Goal: Information Seeking & Learning: Understand process/instructions

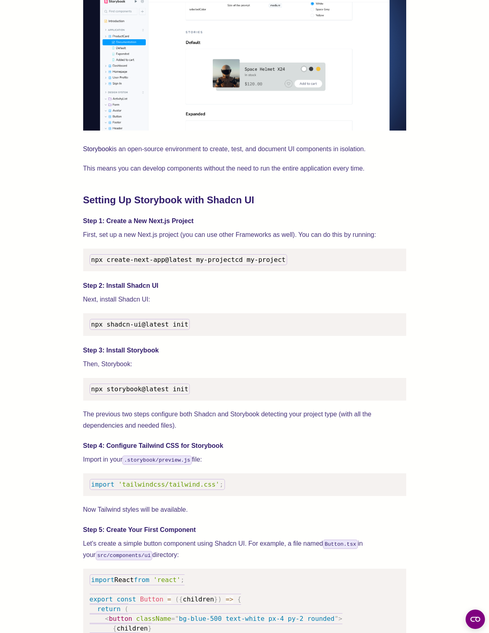
scroll to position [603, 0]
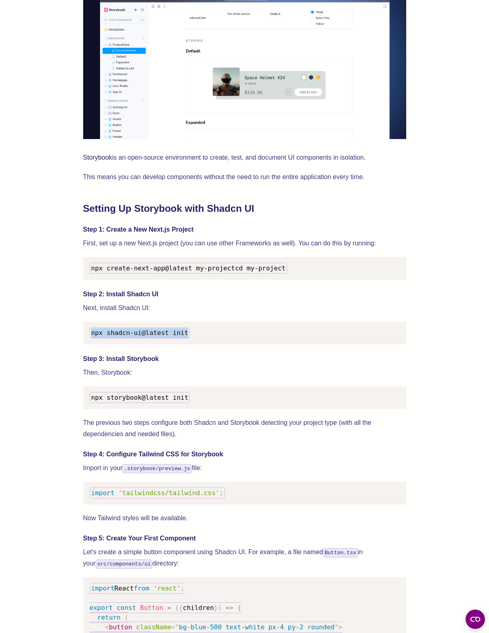
drag, startPoint x: 204, startPoint y: 340, endPoint x: 93, endPoint y: 342, distance: 111.5
click at [93, 342] on pre "npx shadcn-ui@latest init" at bounding box center [244, 333] width 323 height 23
click at [239, 341] on pre "npx shadcn-ui@latest init" at bounding box center [244, 333] width 323 height 23
drag, startPoint x: 207, startPoint y: 341, endPoint x: 107, endPoint y: 341, distance: 99.8
click at [107, 341] on pre "npx shadcn-ui@latest init" at bounding box center [244, 333] width 323 height 23
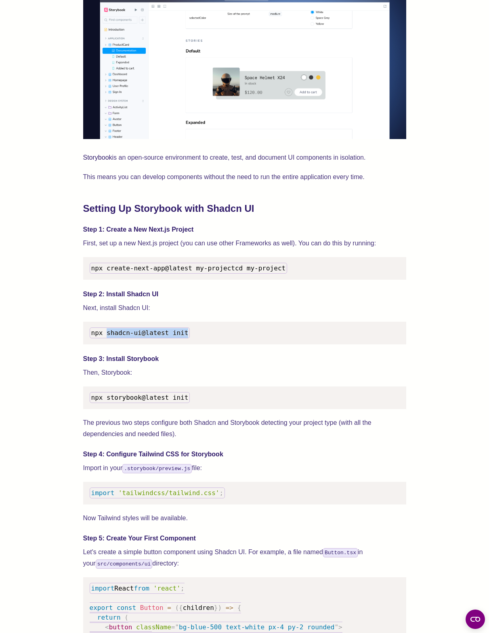
copy span "shadcn-ui@latest init"
click at [239, 337] on pre "npx shadcn-ui@latest init" at bounding box center [244, 333] width 323 height 23
click at [257, 363] on h4 "Step 3: Install Storybook" at bounding box center [244, 359] width 323 height 10
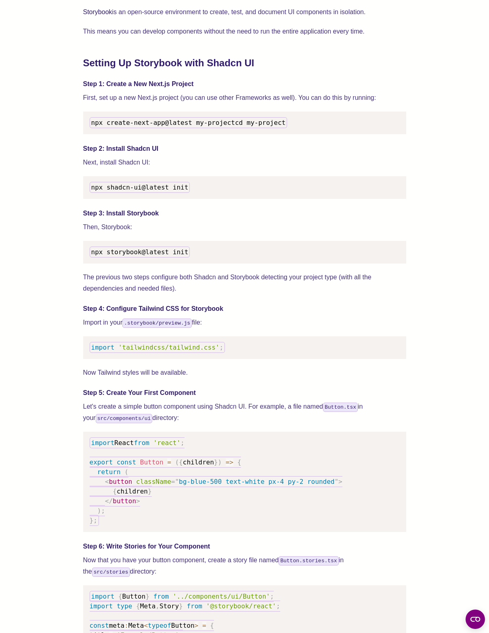
scroll to position [755, 0]
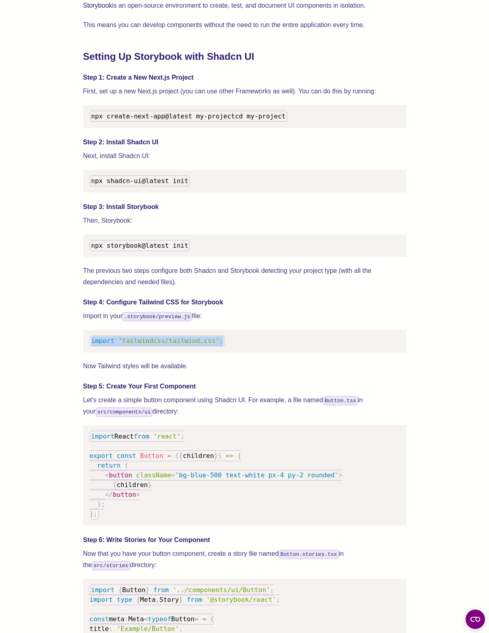
drag, startPoint x: 227, startPoint y: 347, endPoint x: 89, endPoint y: 349, distance: 138.2
click at [89, 349] on pre "import 'tailwindcss/tailwind.css' ;" at bounding box center [244, 341] width 323 height 23
copy code "import 'tailwindcss/tailwind.css' ;"
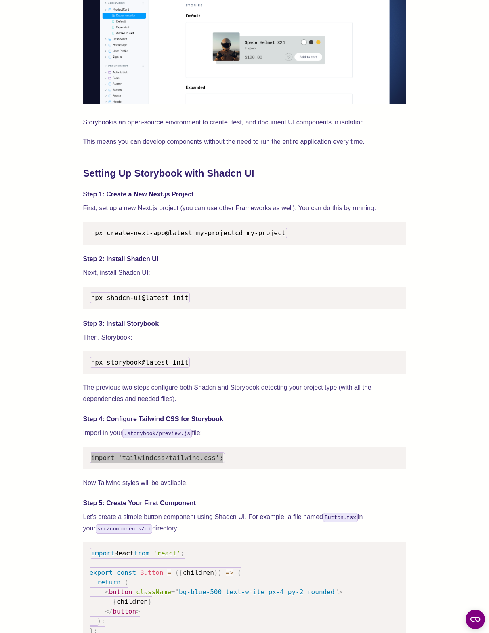
scroll to position [636, 0]
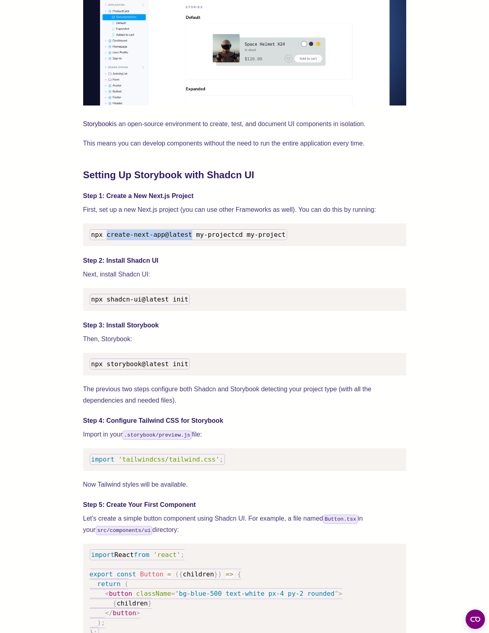
drag, startPoint x: 108, startPoint y: 235, endPoint x: 192, endPoint y: 233, distance: 84.1
click at [192, 233] on span "npx create-next-app@latest my-project" at bounding box center [163, 235] width 144 height 8
copy span "create-next-app@latest"
click at [187, 303] on span "npx shadcn-ui@latest init" at bounding box center [139, 299] width 97 height 8
drag, startPoint x: 188, startPoint y: 308, endPoint x: 110, endPoint y: 308, distance: 77.6
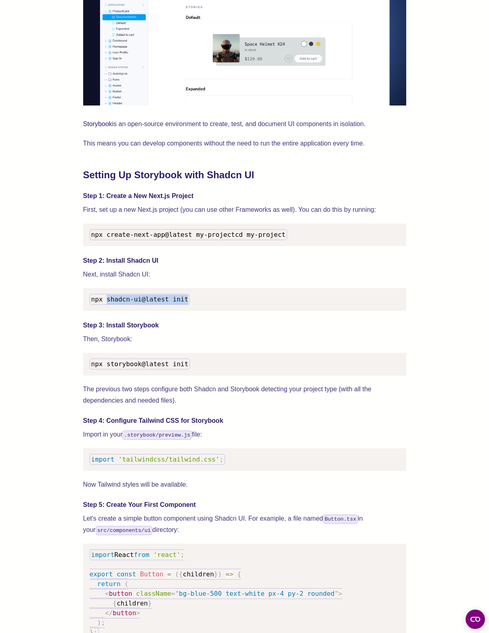
click at [109, 303] on span "npx shadcn-ui@latest init" at bounding box center [139, 299] width 97 height 8
click at [190, 306] on pre "npx shadcn-ui@latest init" at bounding box center [244, 299] width 323 height 23
drag, startPoint x: 189, startPoint y: 309, endPoint x: 108, endPoint y: 310, distance: 80.8
click at [108, 305] on code "npx shadcn-ui@latest init" at bounding box center [140, 299] width 101 height 11
copy span "shadcn-ui@latest init"
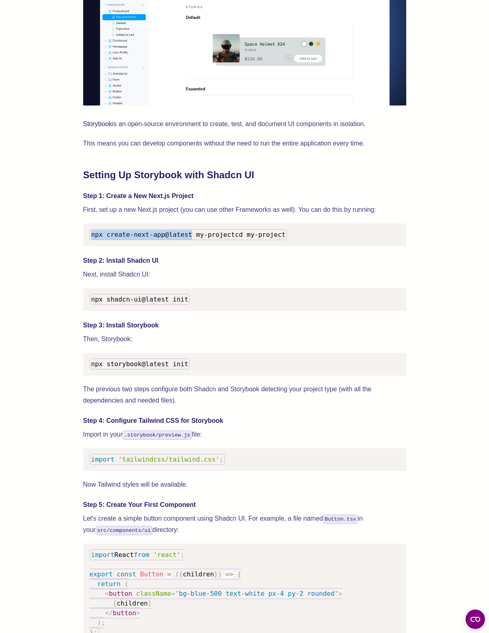
drag, startPoint x: 191, startPoint y: 233, endPoint x: 93, endPoint y: 232, distance: 98.2
click at [93, 232] on span "npx create-next-app@latest my-project" at bounding box center [163, 235] width 144 height 8
copy span "npx create-next-app@latest"
click at [103, 230] on code "npx create-next-app@latest my-project cd my-project" at bounding box center [189, 234] width 198 height 11
click at [109, 234] on span "npx create-next-app@latest my-project" at bounding box center [163, 235] width 144 height 8
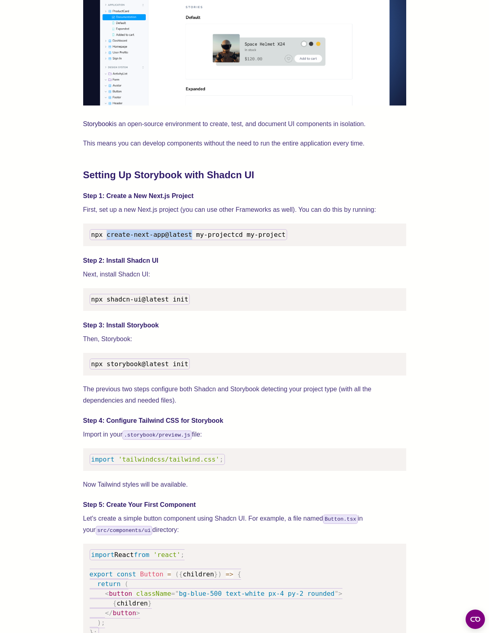
drag, startPoint x: 107, startPoint y: 234, endPoint x: 192, endPoint y: 233, distance: 85.3
click at [192, 233] on span "npx create-next-app@latest my-project" at bounding box center [163, 235] width 144 height 8
copy span "create-next-app@latest"
drag, startPoint x: 188, startPoint y: 308, endPoint x: 108, endPoint y: 308, distance: 80.0
click at [108, 305] on code "npx shadcn-ui@latest init" at bounding box center [140, 299] width 101 height 11
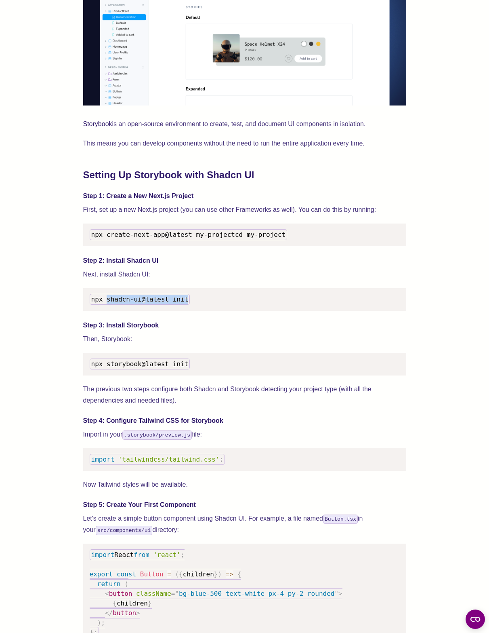
copy span "shadcn-ui@latest init"
drag, startPoint x: 196, startPoint y: 373, endPoint x: 119, endPoint y: 373, distance: 77.2
click at [119, 373] on pre "npx storybook@latest init" at bounding box center [244, 364] width 323 height 23
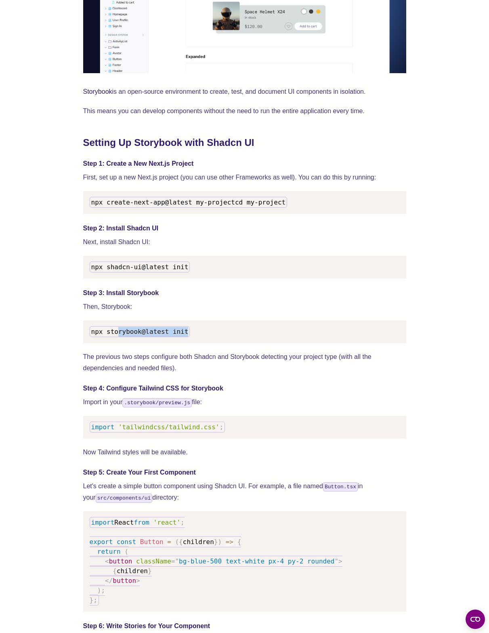
scroll to position [680, 0]
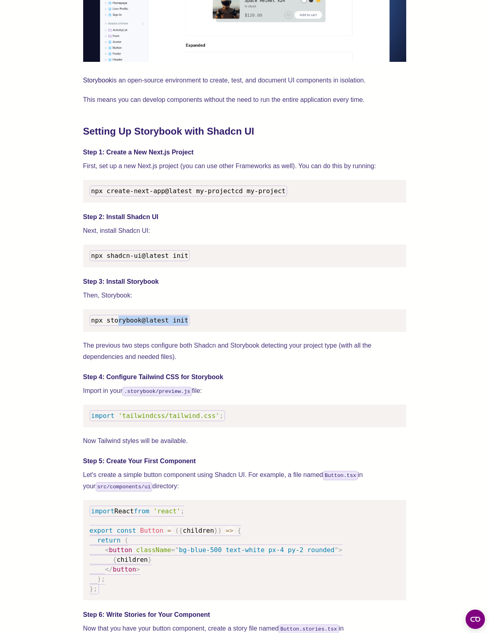
click at [194, 328] on pre "npx storybook@latest init" at bounding box center [244, 320] width 323 height 23
drag, startPoint x: 187, startPoint y: 330, endPoint x: 105, endPoint y: 329, distance: 82.0
click at [105, 324] on span "npx storybook@latest init" at bounding box center [139, 320] width 97 height 8
copy span "storybook@latest init"
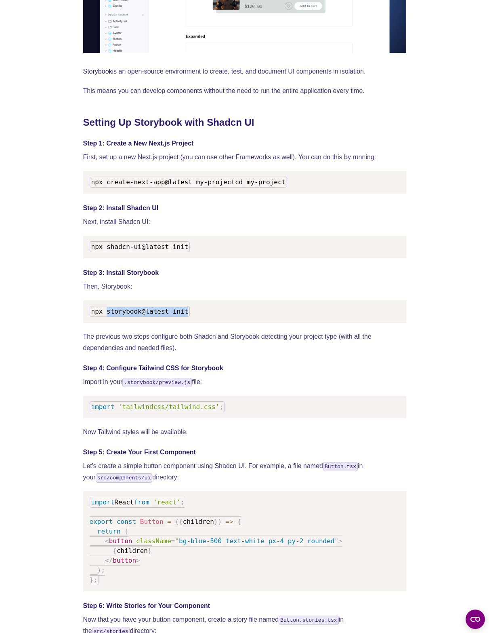
scroll to position [689, 0]
